Goal: Information Seeking & Learning: Learn about a topic

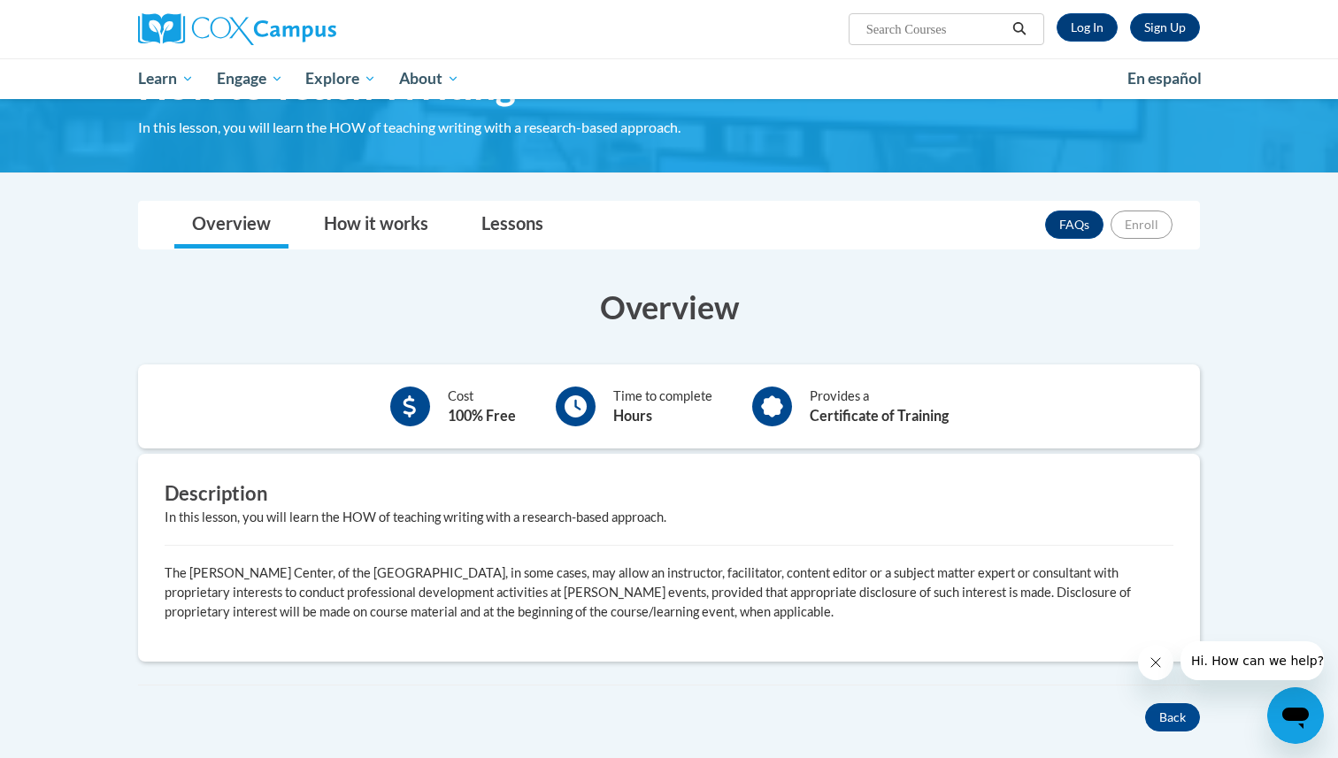
scroll to position [90, 0]
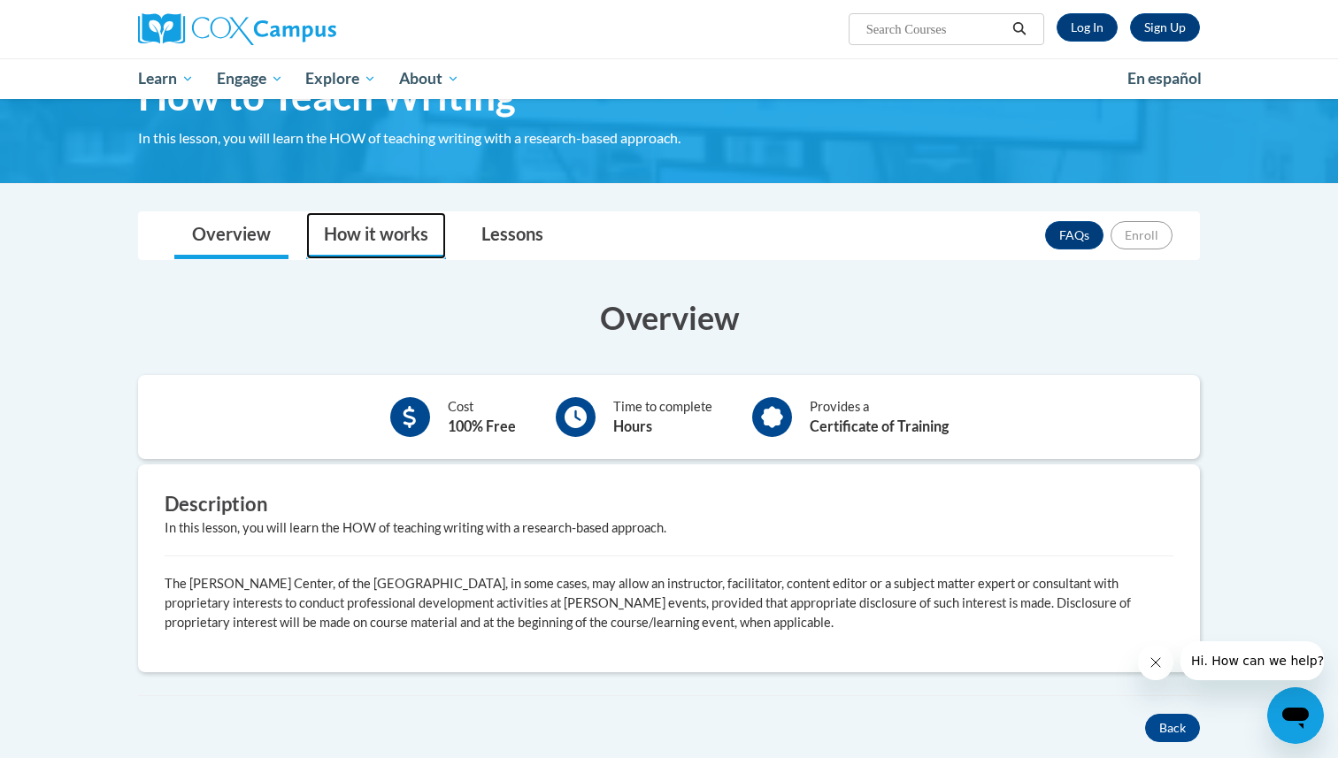
click at [383, 234] on link "How it works" at bounding box center [376, 235] width 140 height 47
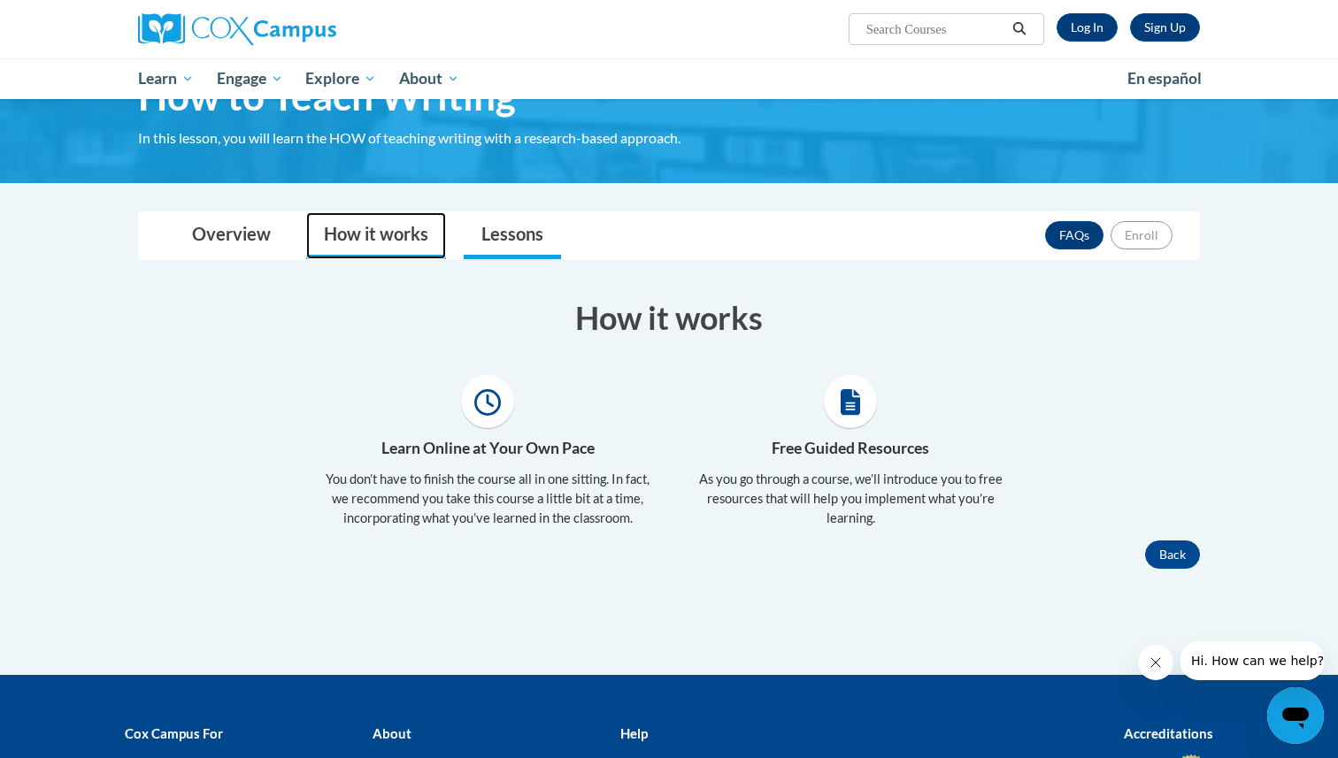
click at [504, 237] on link "Lessons" at bounding box center [512, 235] width 97 height 47
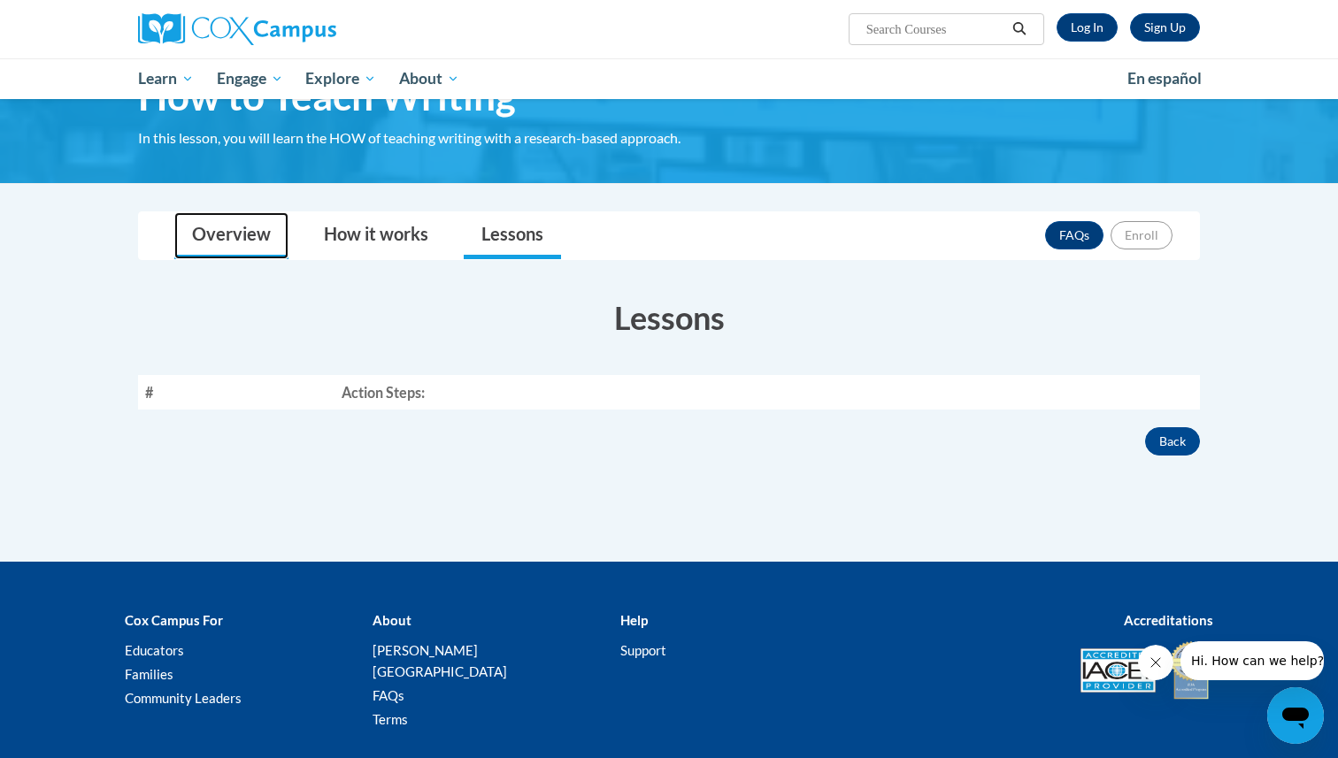
click at [239, 242] on link "Overview" at bounding box center [231, 235] width 114 height 47
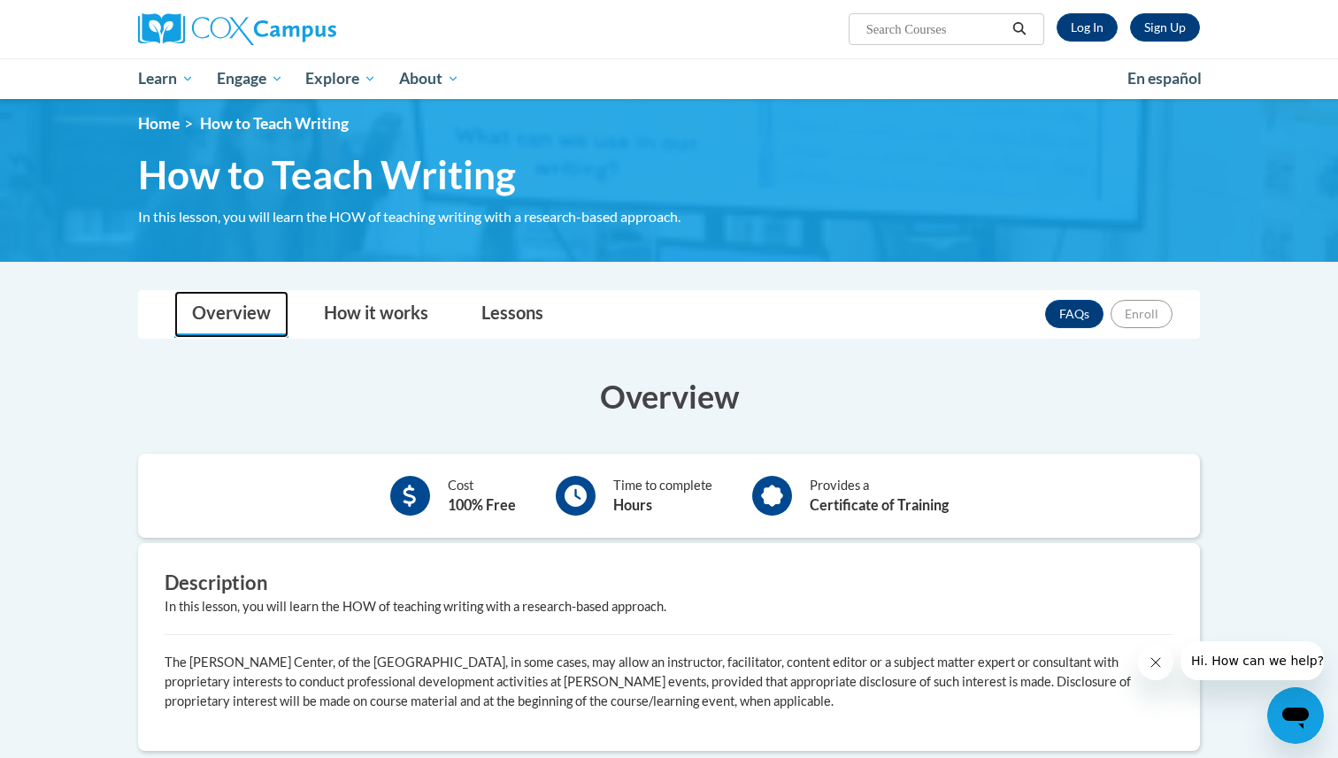
scroll to position [0, 0]
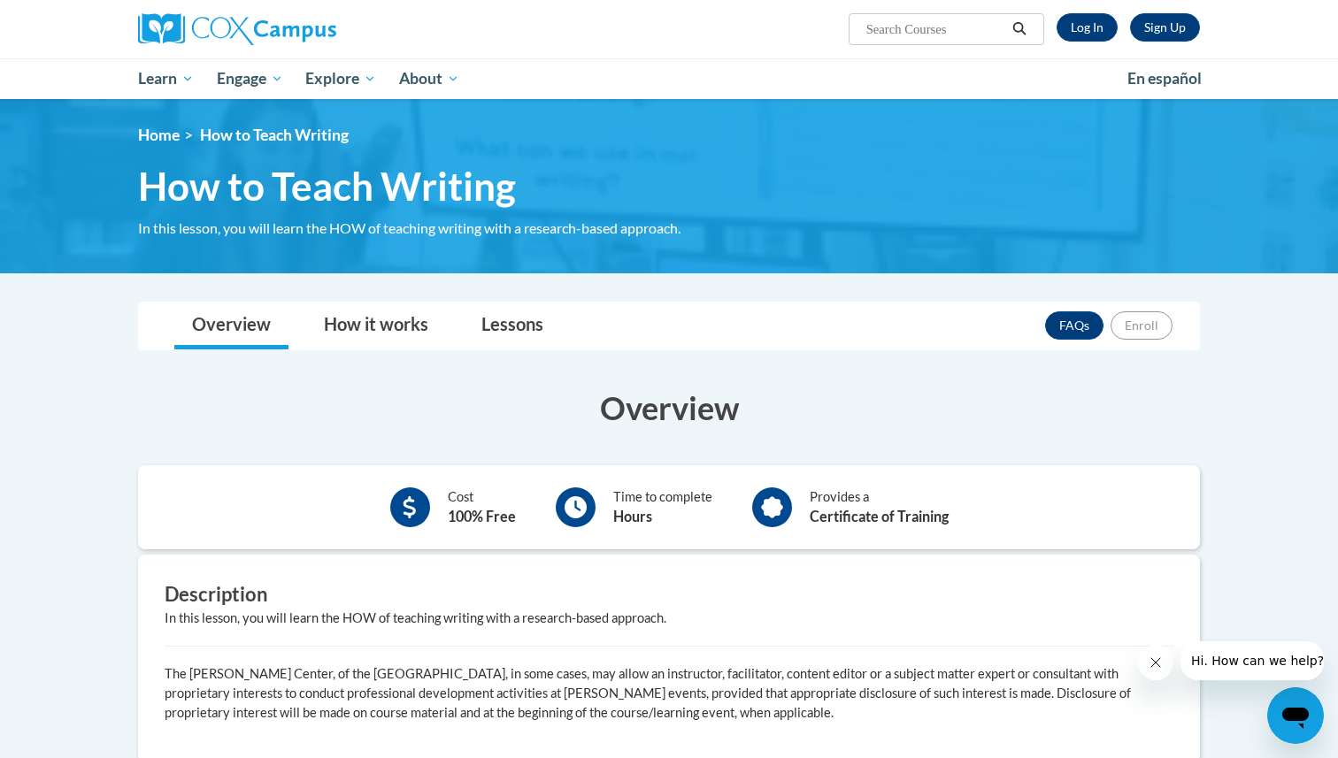
click at [838, 537] on div "Cost 100% Free Time to complete Hours Provides a Certificate of Training" at bounding box center [669, 508] width 1062 height 84
click at [720, 535] on div "Cost 100% Free Time to complete Hours Provides a Certificate of Training" at bounding box center [669, 508] width 1062 height 58
click at [767, 516] on icon at bounding box center [772, 507] width 22 height 22
click at [544, 493] on div "Time to complete Hours" at bounding box center [634, 507] width 183 height 49
click at [1085, 30] on link "Log In" at bounding box center [1087, 27] width 61 height 28
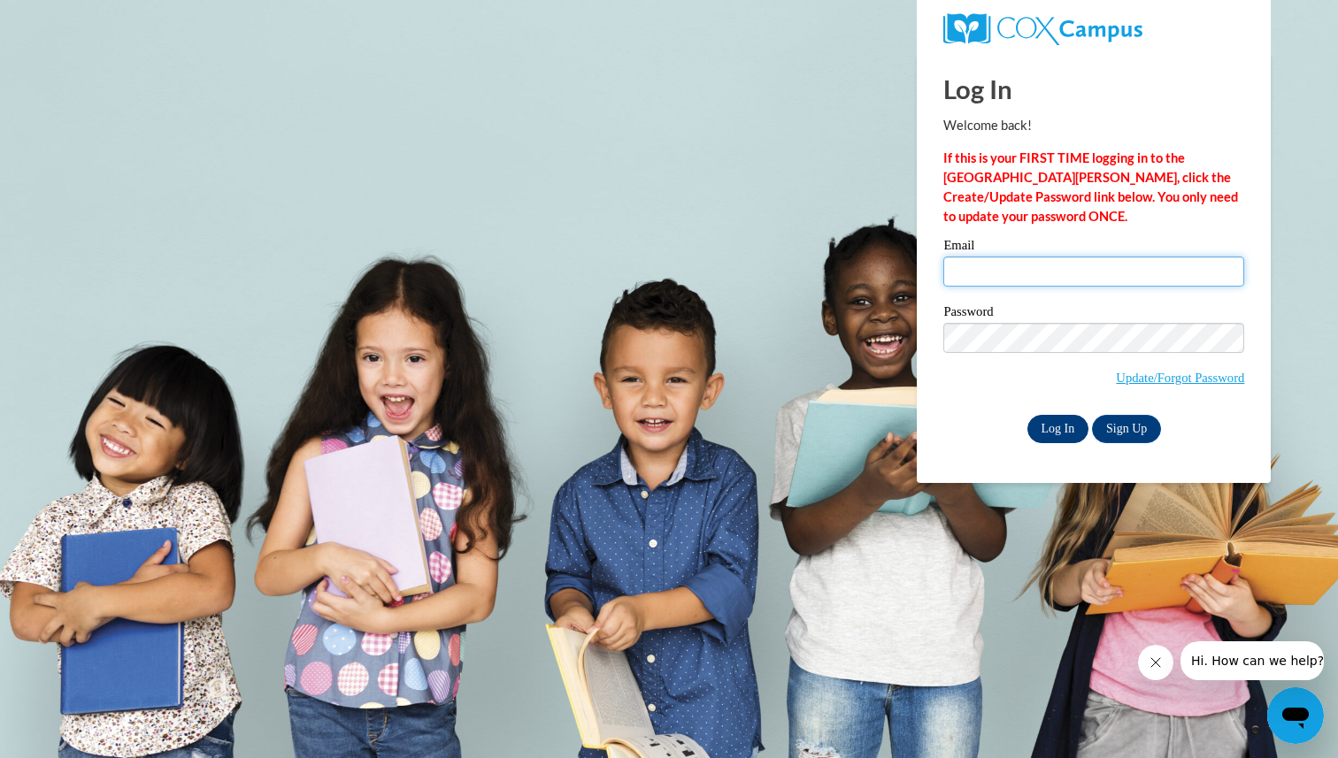
type input "kristingrant@themarloweschool.com"
click at [1043, 429] on input "Log In" at bounding box center [1058, 429] width 62 height 28
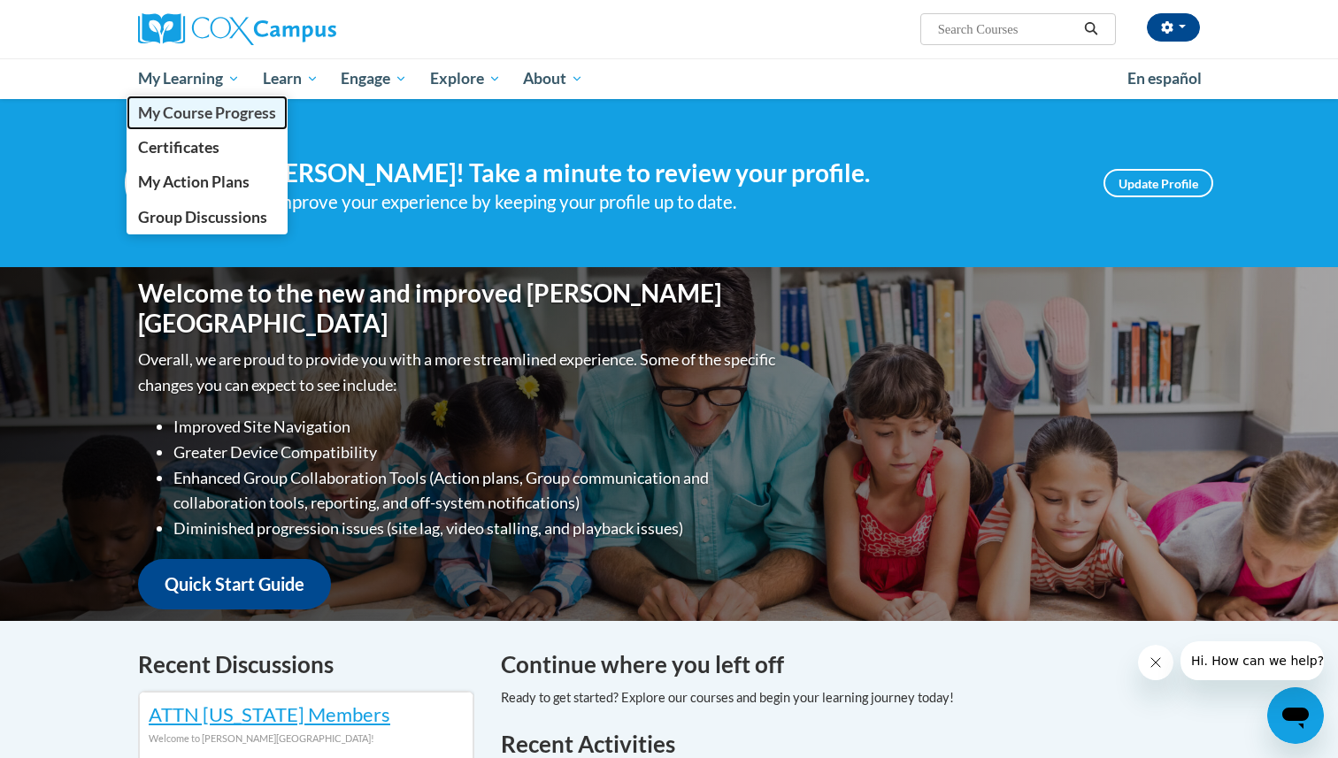
click at [209, 112] on span "My Course Progress" at bounding box center [207, 113] width 138 height 19
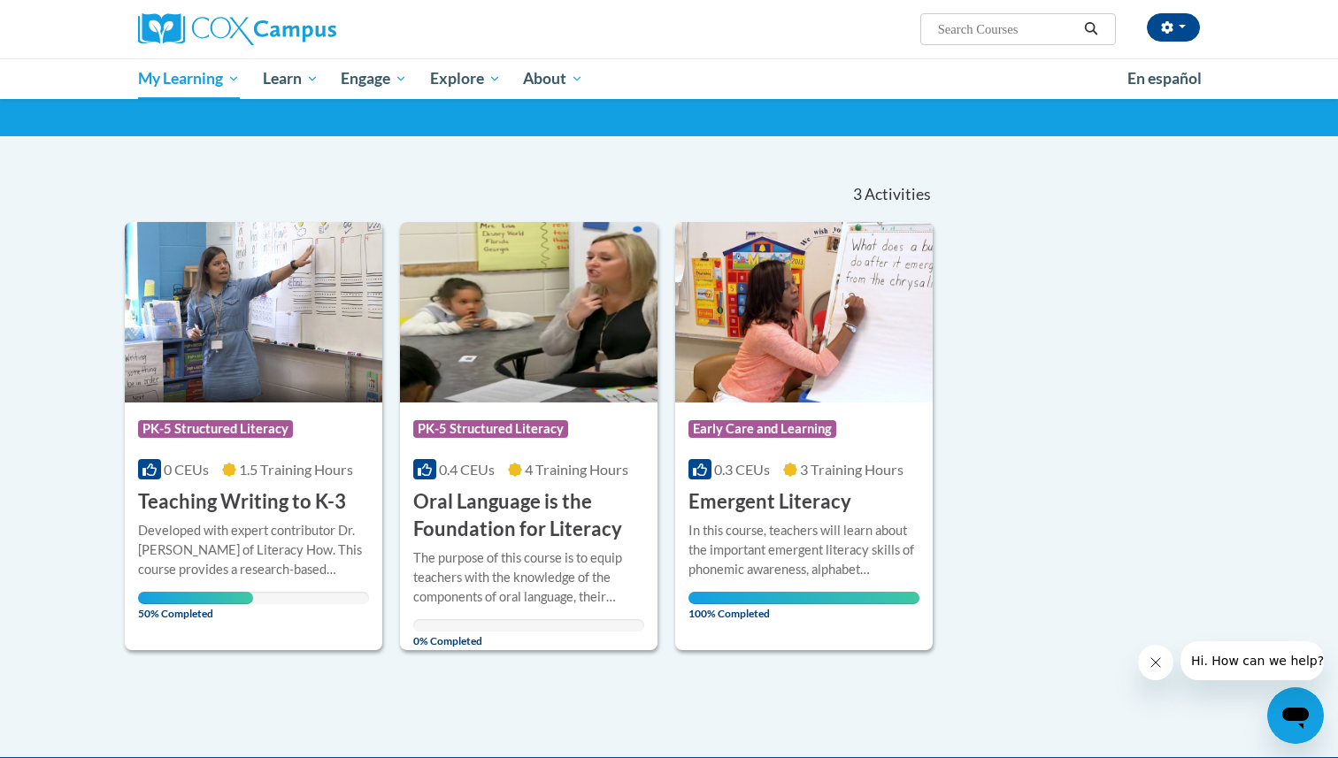
scroll to position [98, 0]
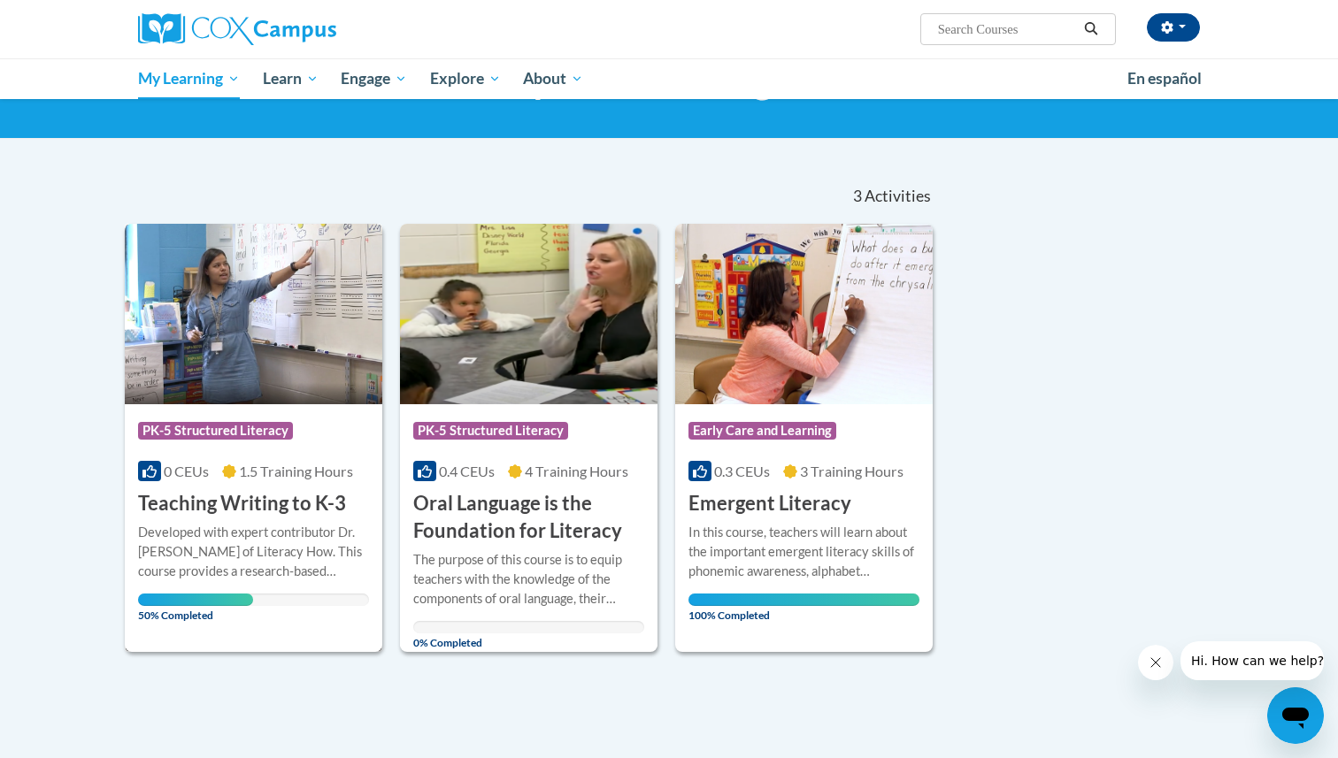
click at [283, 364] on img at bounding box center [254, 314] width 258 height 181
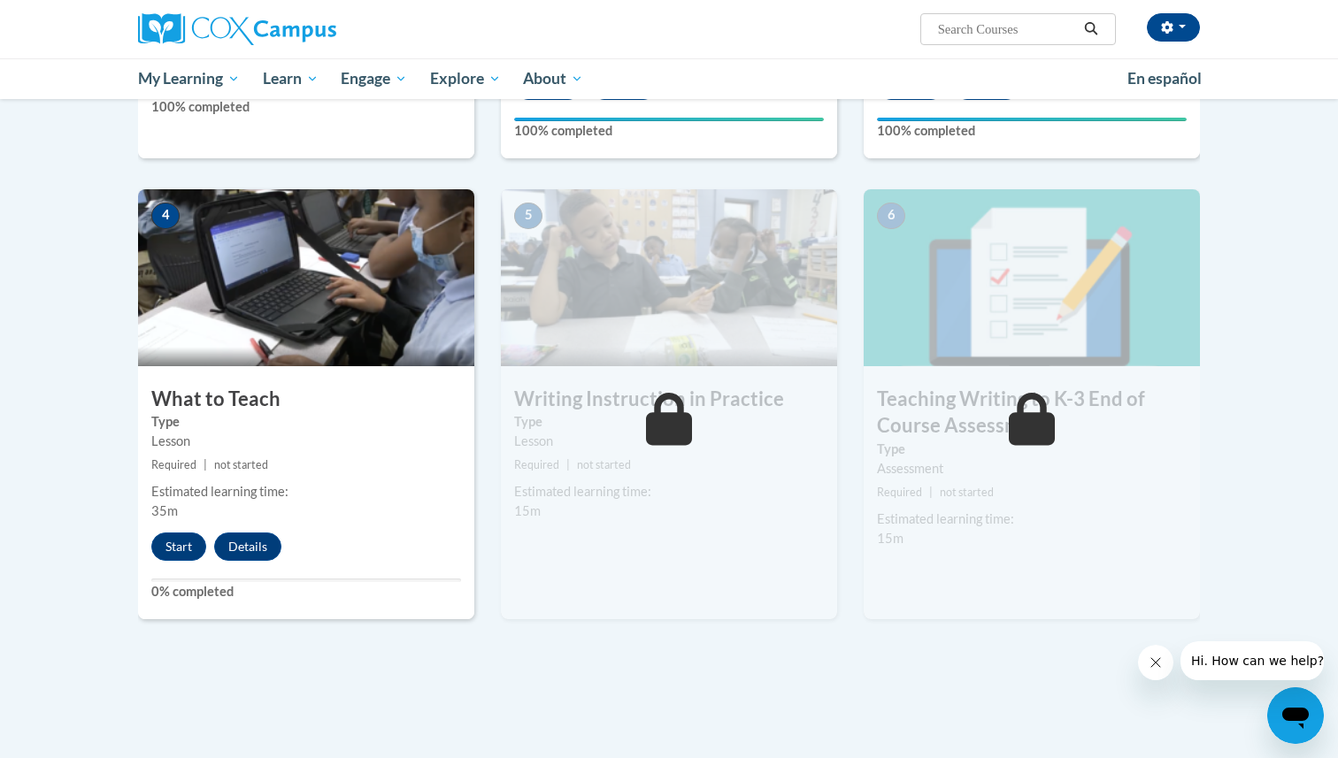
scroll to position [763, 0]
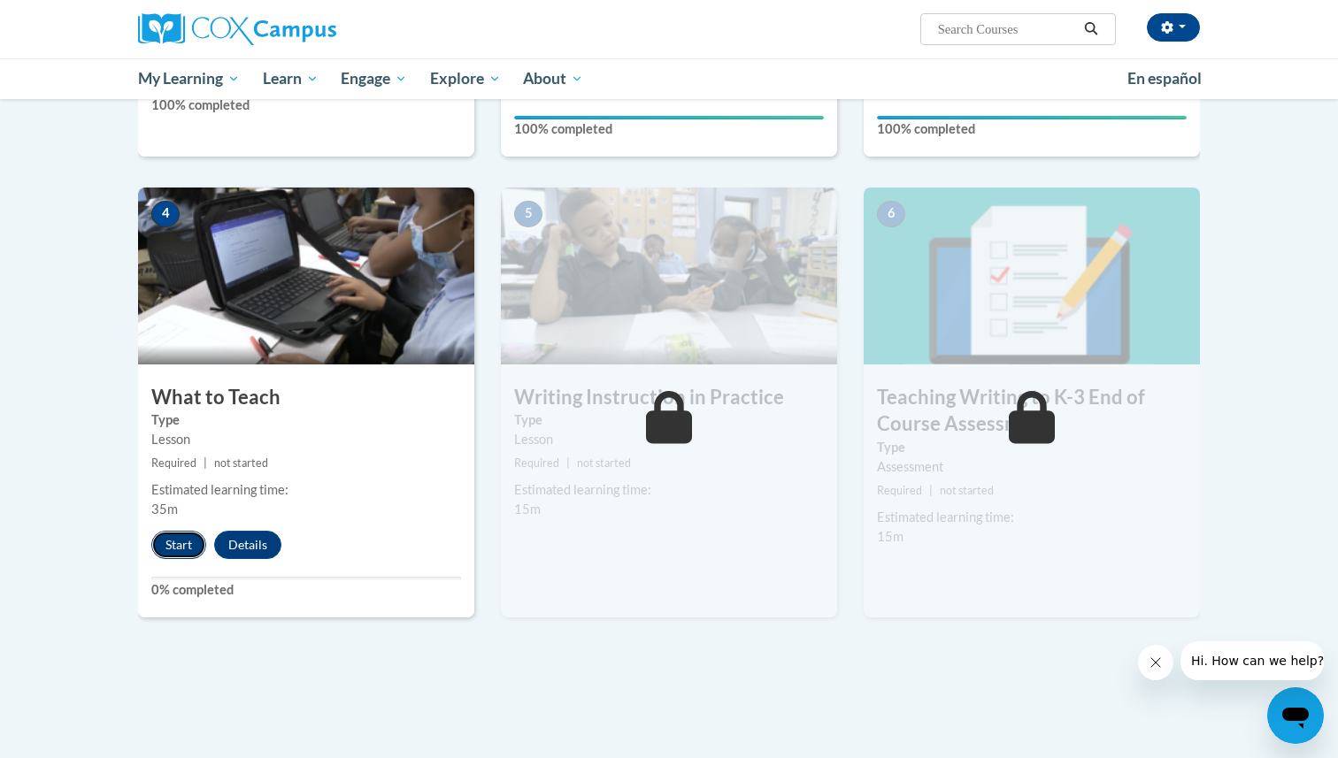
click at [182, 556] on button "Start" at bounding box center [178, 545] width 55 height 28
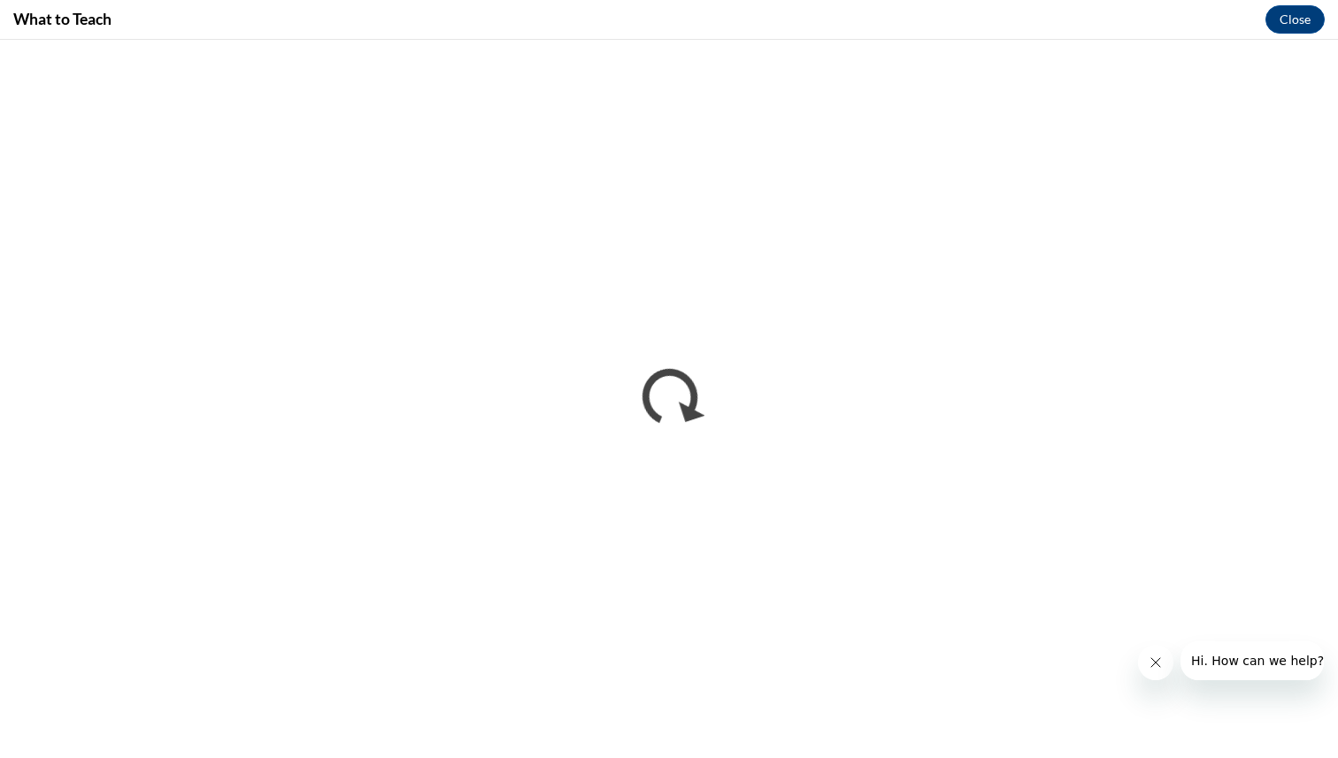
scroll to position [0, 0]
